Goal: Task Accomplishment & Management: Manage account settings

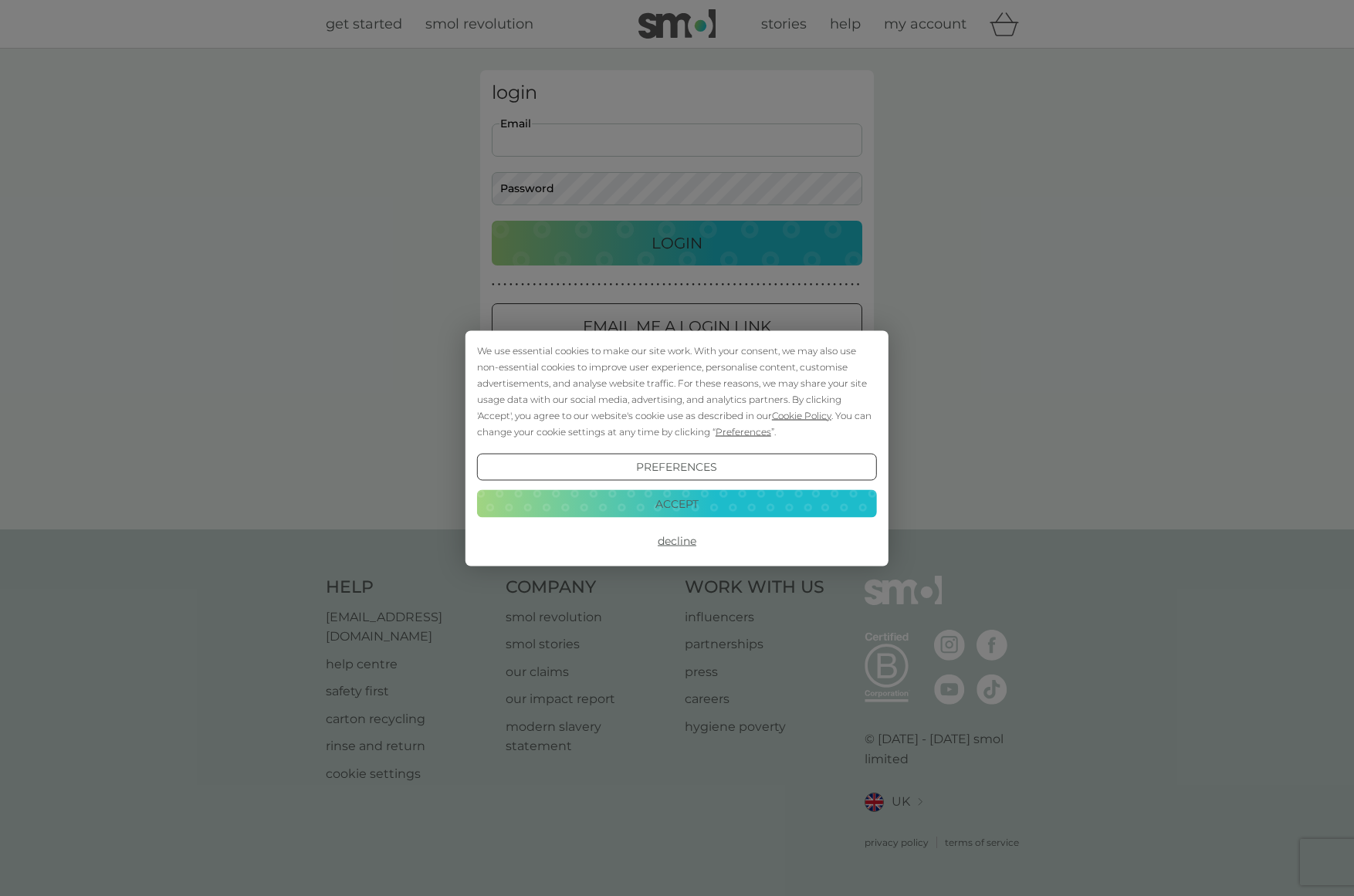
type input "[EMAIL_ADDRESS][DOMAIN_NAME]"
click at [677, 243] on button "Login" at bounding box center [677, 243] width 371 height 44
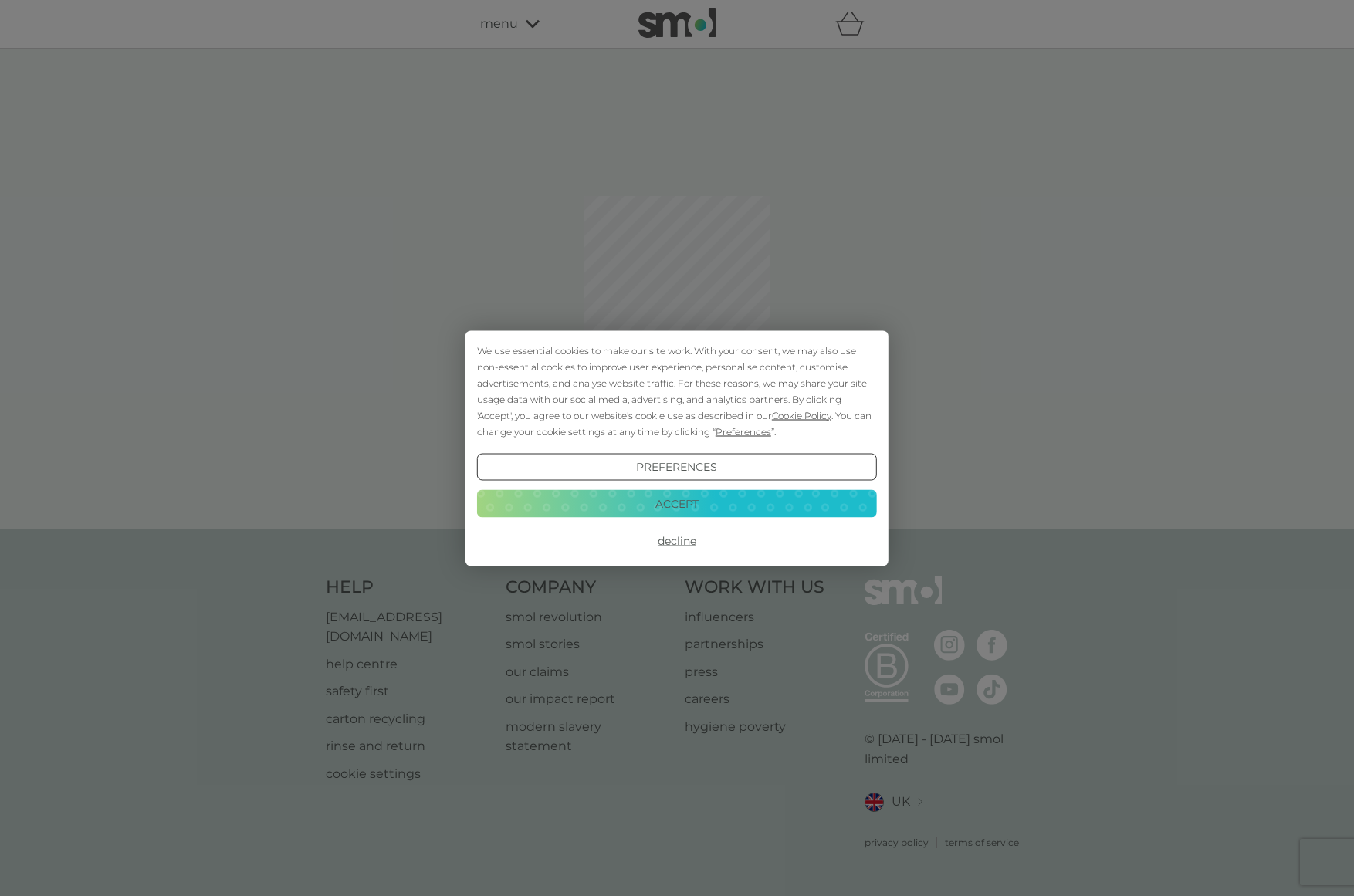
click at [603, 497] on button "Accept" at bounding box center [677, 504] width 400 height 28
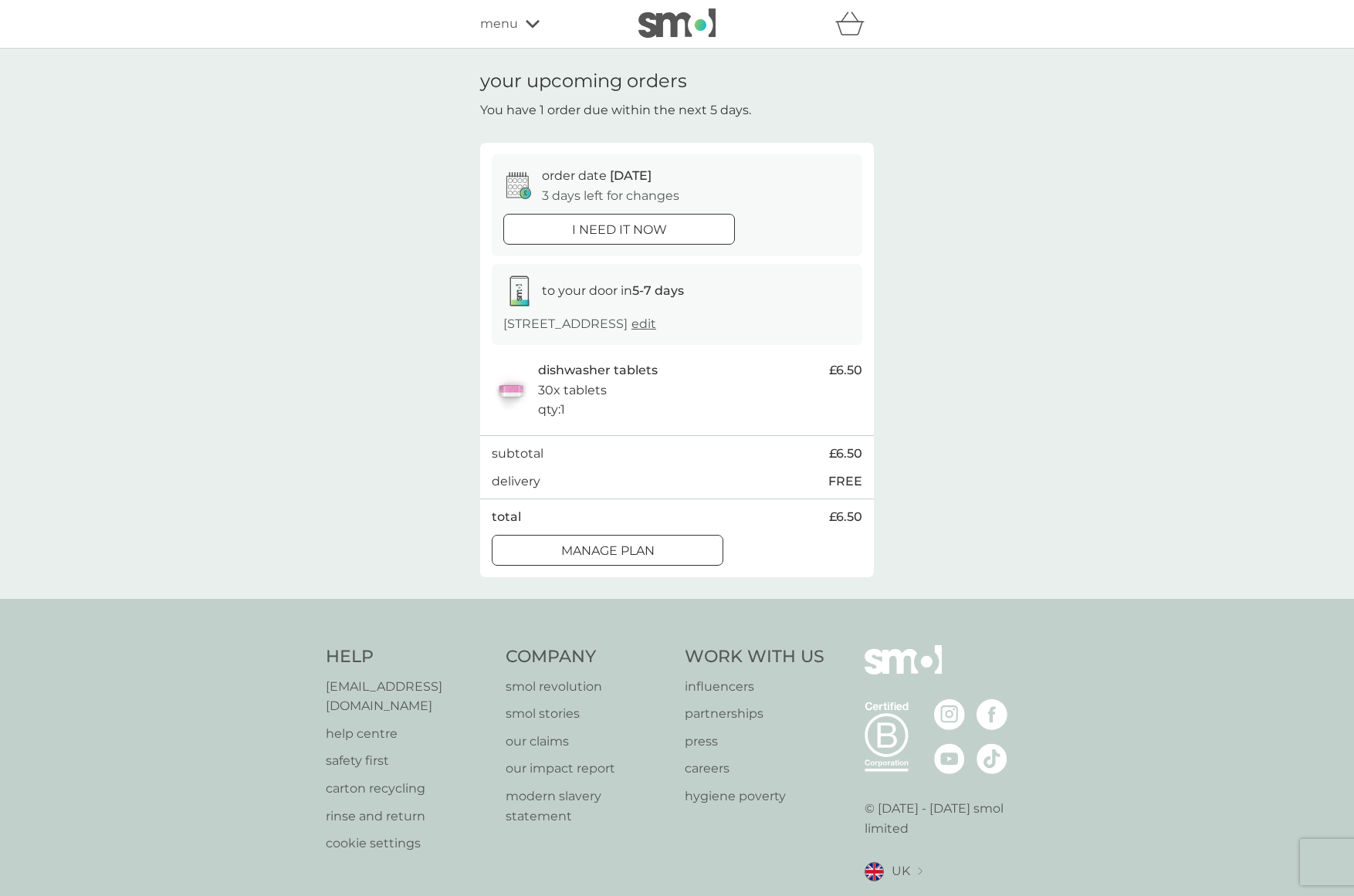
click at [626, 549] on div at bounding box center [626, 549] width 0 height 0
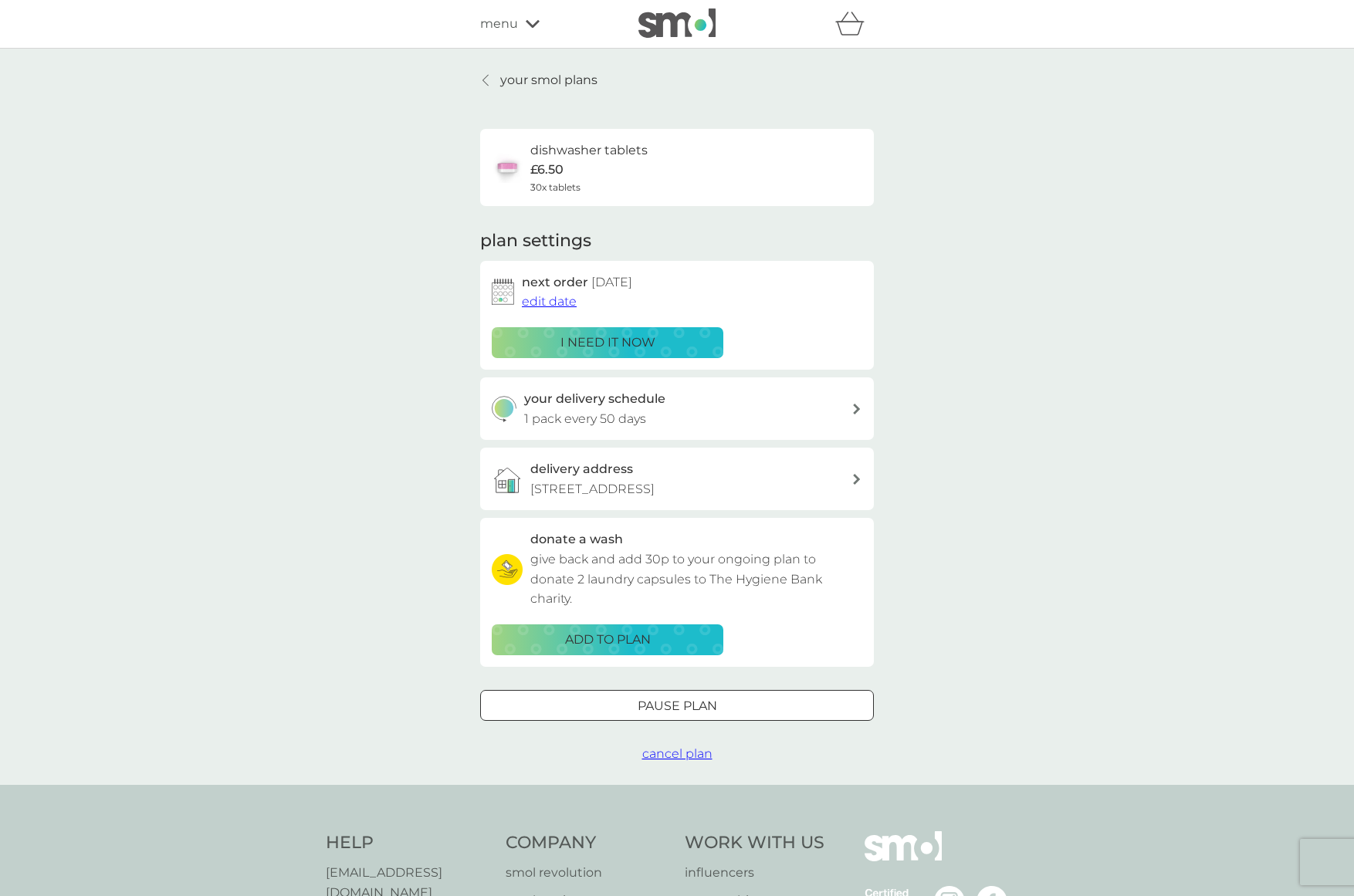
click at [565, 301] on span "edit date" at bounding box center [549, 301] width 55 height 15
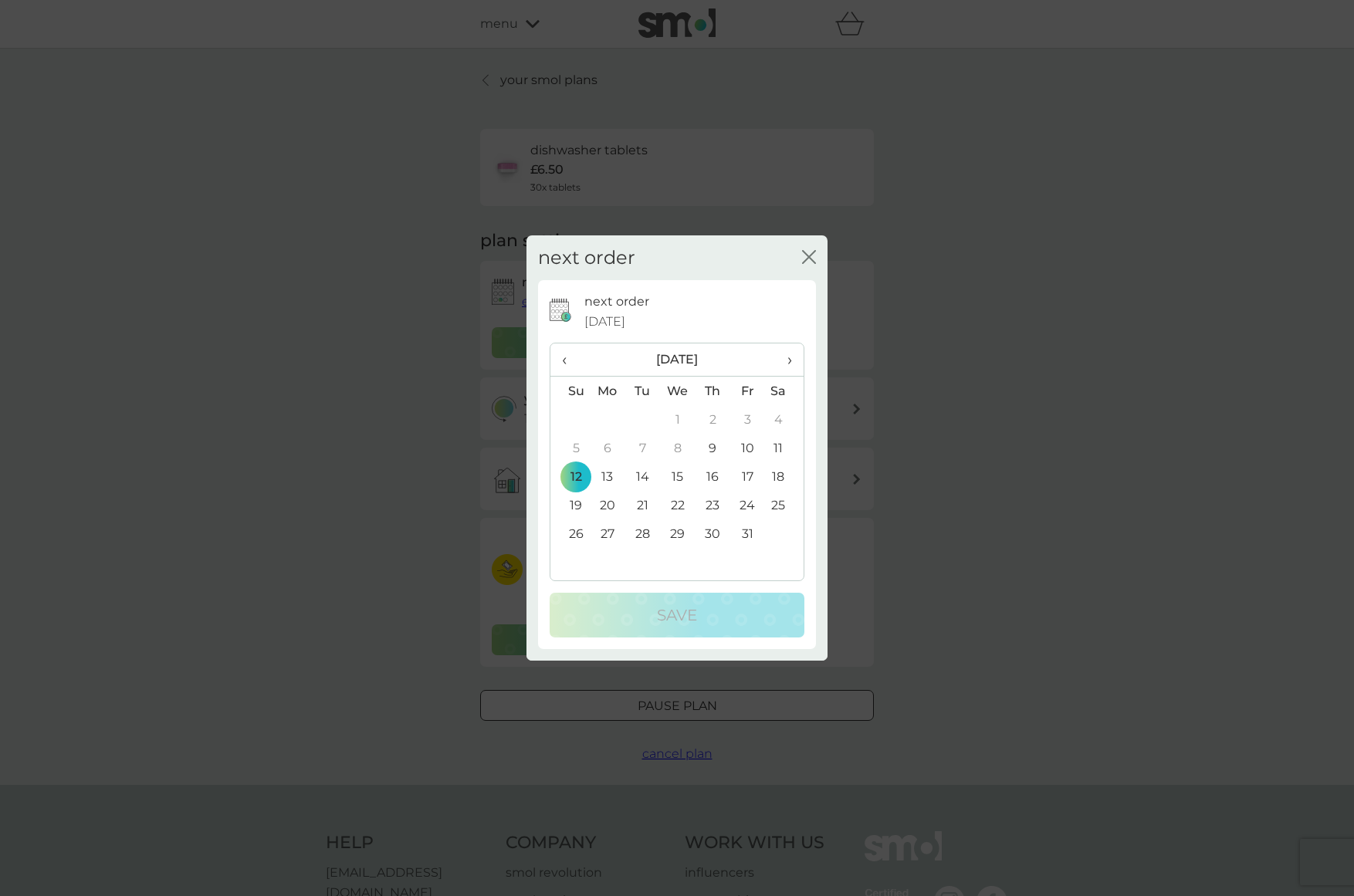
click at [576, 534] on td "26" at bounding box center [570, 534] width 39 height 29
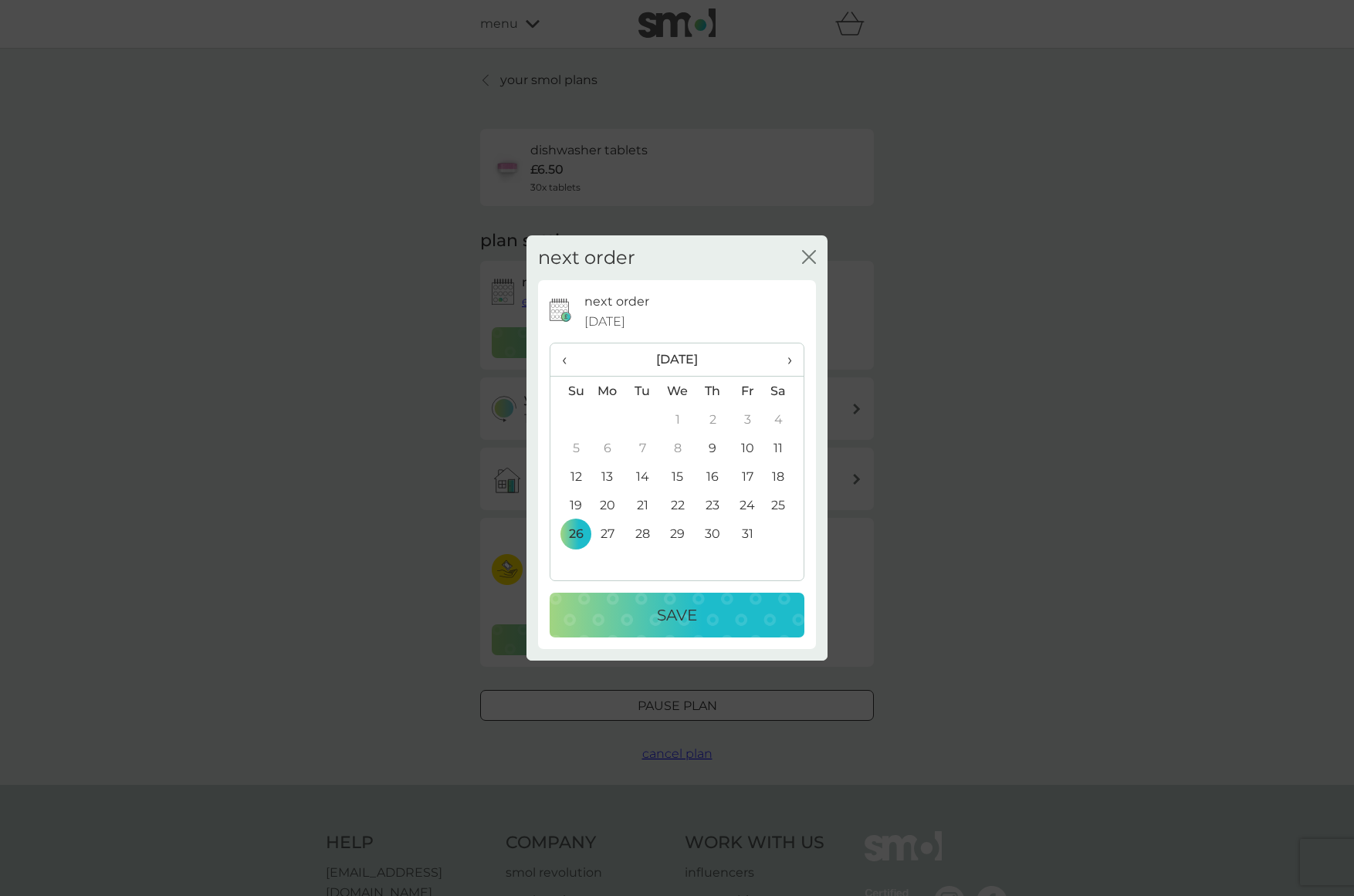
click at [663, 614] on p "Save" at bounding box center [677, 615] width 40 height 25
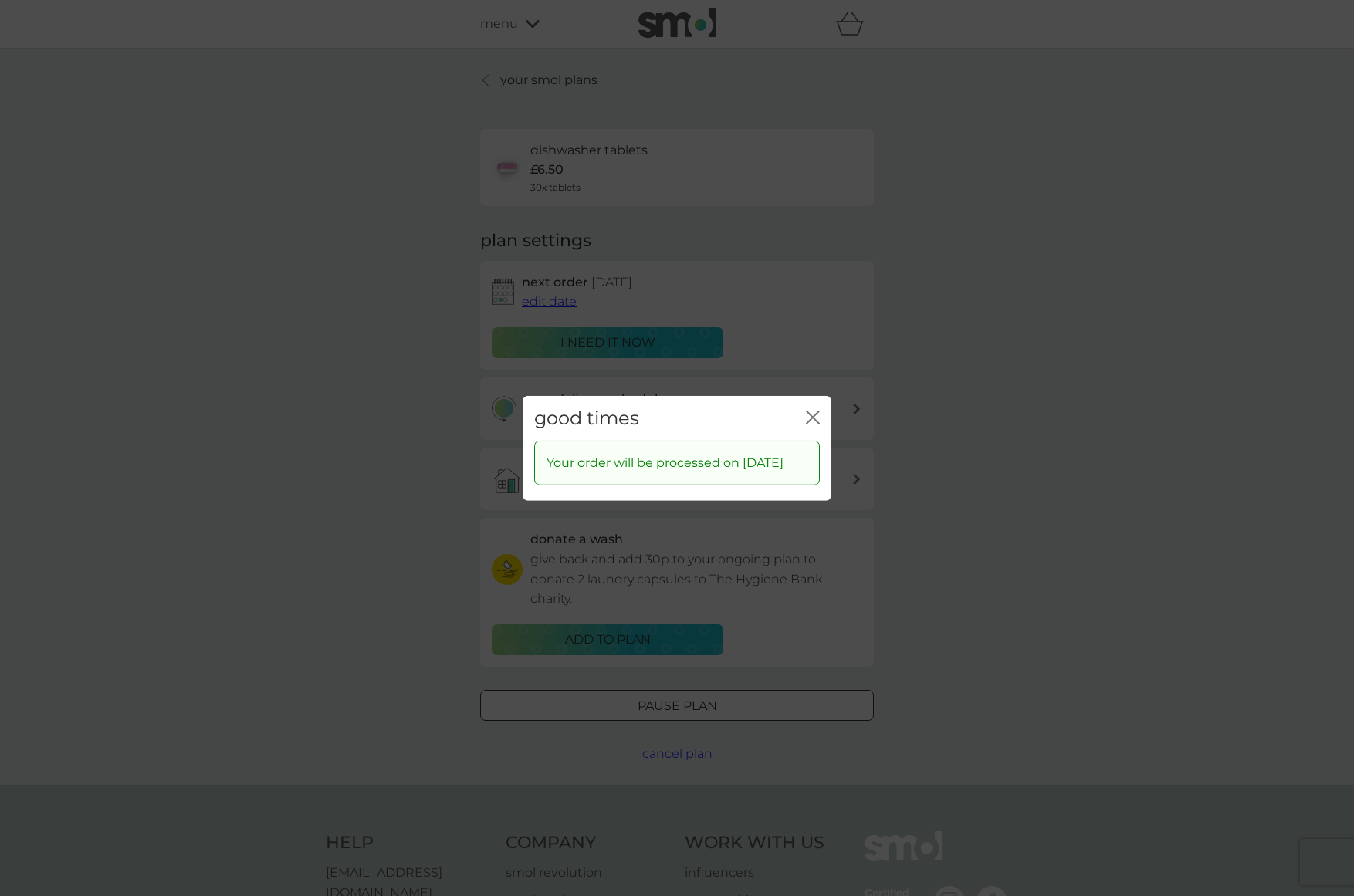
click at [804, 396] on div "good times close" at bounding box center [677, 418] width 309 height 45
click at [807, 410] on icon "close" at bounding box center [813, 416] width 14 height 14
